Goal: Navigation & Orientation: Find specific page/section

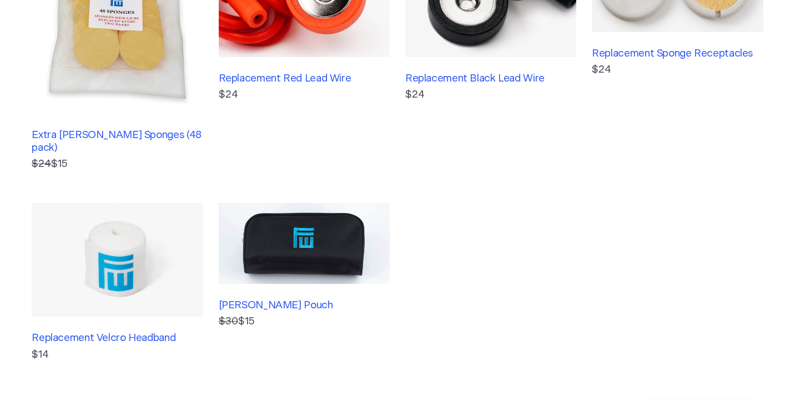
scroll to position [243, 0]
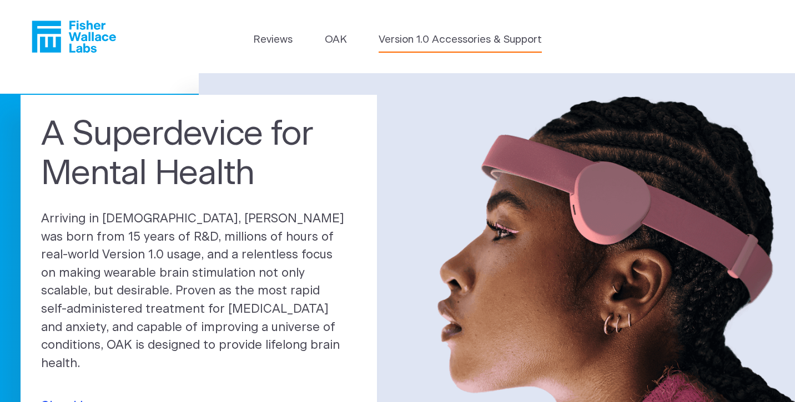
click at [421, 37] on link "Version 1.0 Accessories & Support" at bounding box center [460, 40] width 163 height 16
click at [331, 37] on link "OAK" at bounding box center [336, 40] width 22 height 16
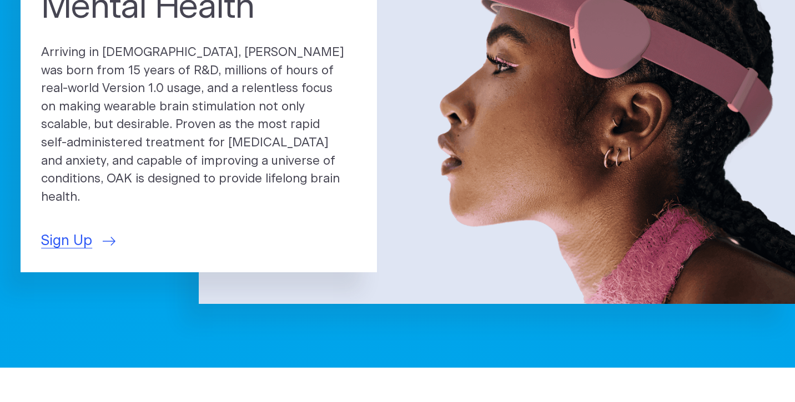
scroll to position [167, 0]
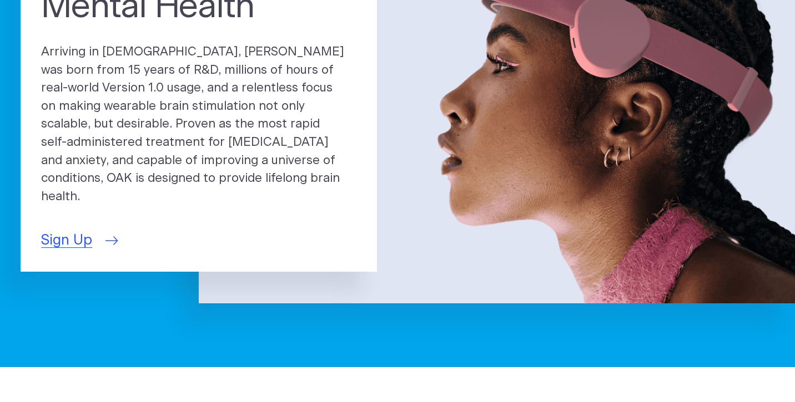
click at [75, 231] on span "Sign Up" at bounding box center [66, 240] width 51 height 21
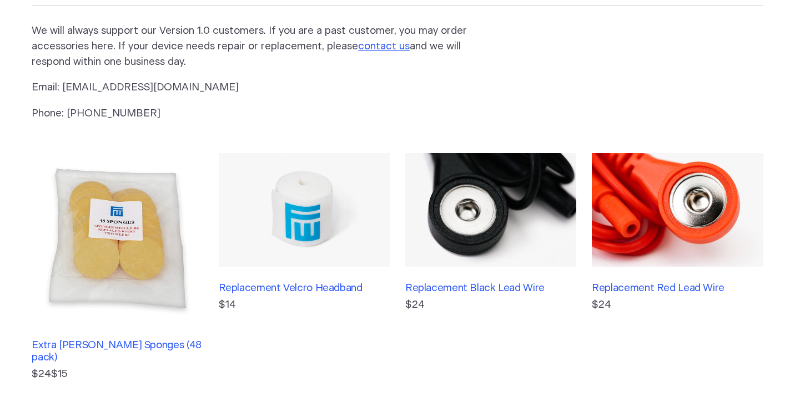
scroll to position [132, 0]
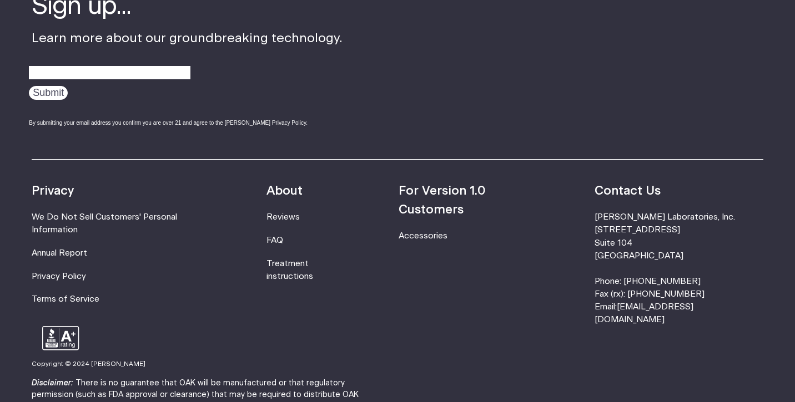
scroll to position [1910, 0]
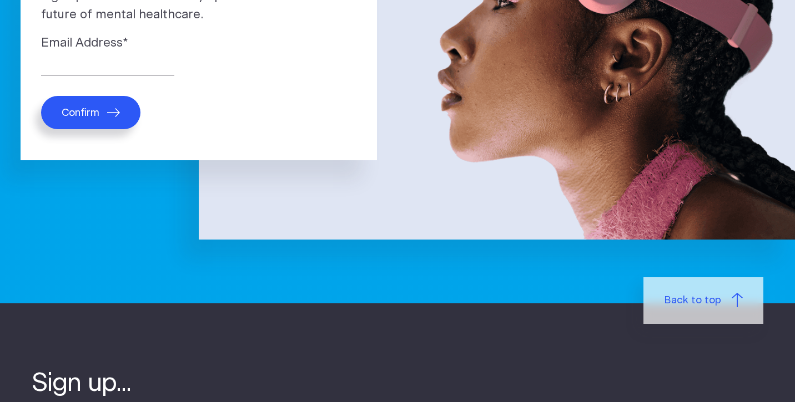
scroll to position [235, 0]
